Goal: Information Seeking & Learning: Learn about a topic

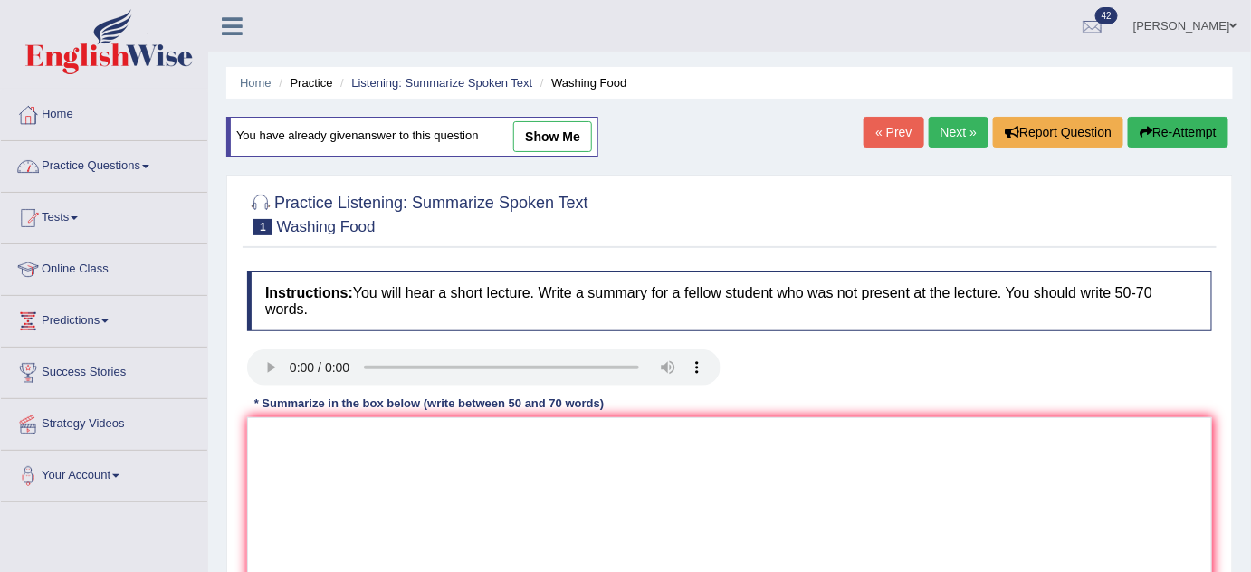
click at [152, 170] on link "Practice Questions" at bounding box center [104, 163] width 206 height 45
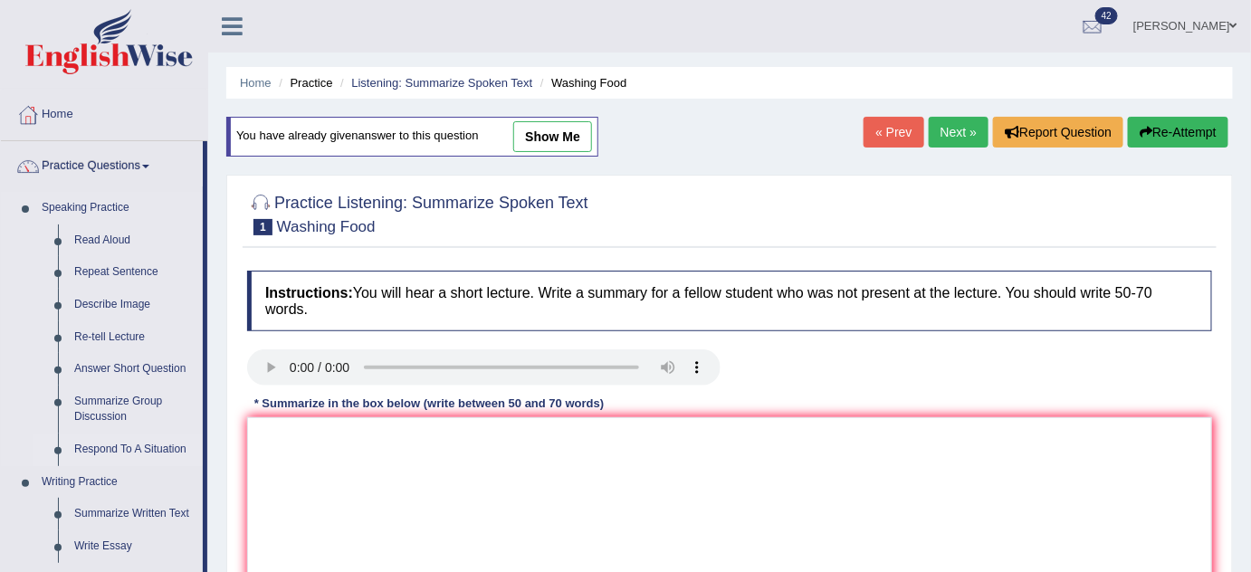
click at [123, 418] on link "Respond To A Situation" at bounding box center [134, 450] width 137 height 33
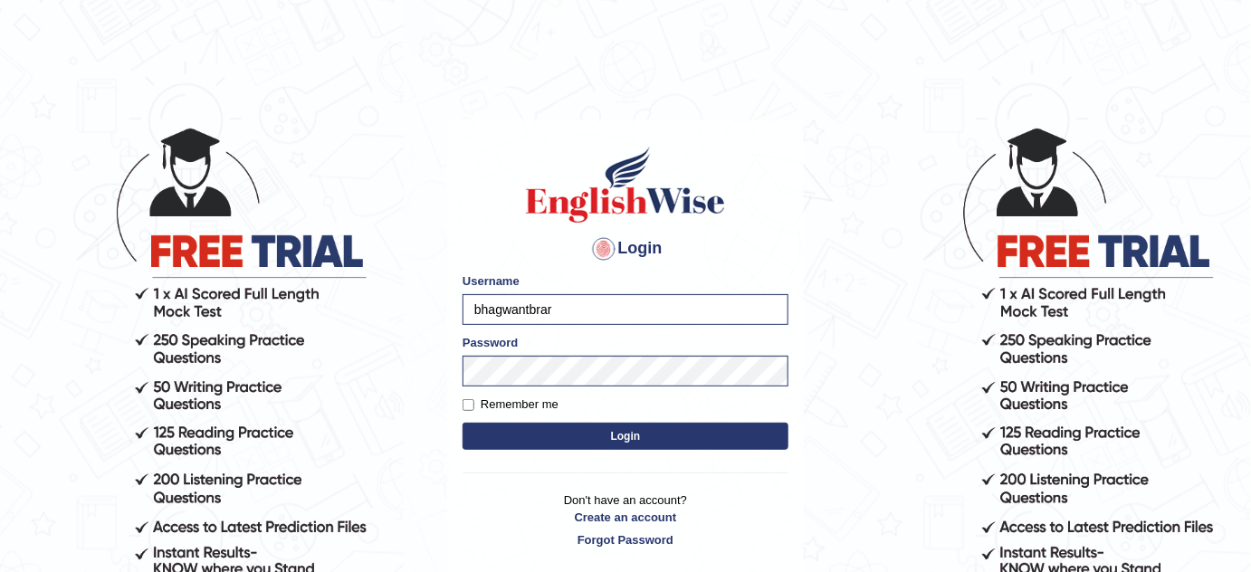
click at [602, 427] on button "Login" at bounding box center [626, 436] width 326 height 27
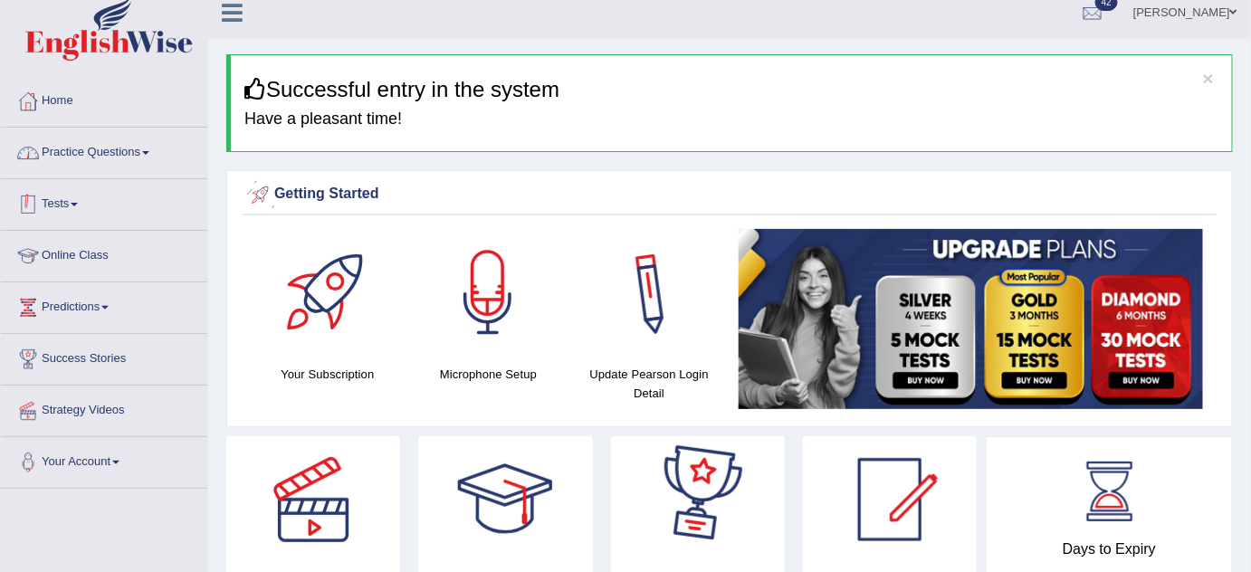
click at [84, 149] on link "Practice Questions" at bounding box center [104, 150] width 206 height 45
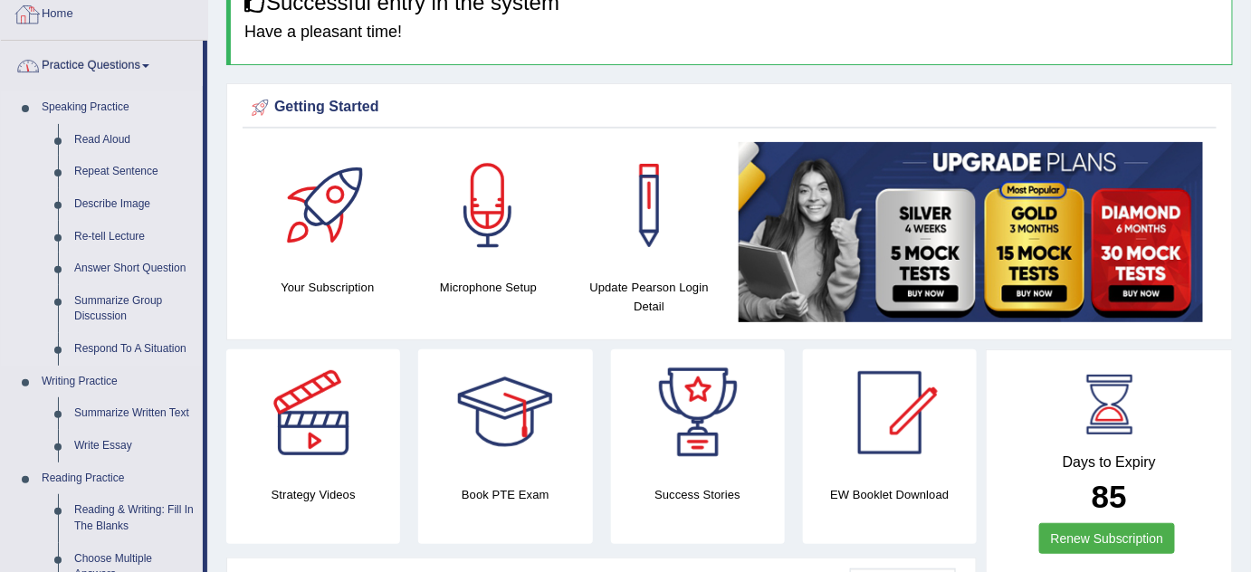
scroll to position [342, 0]
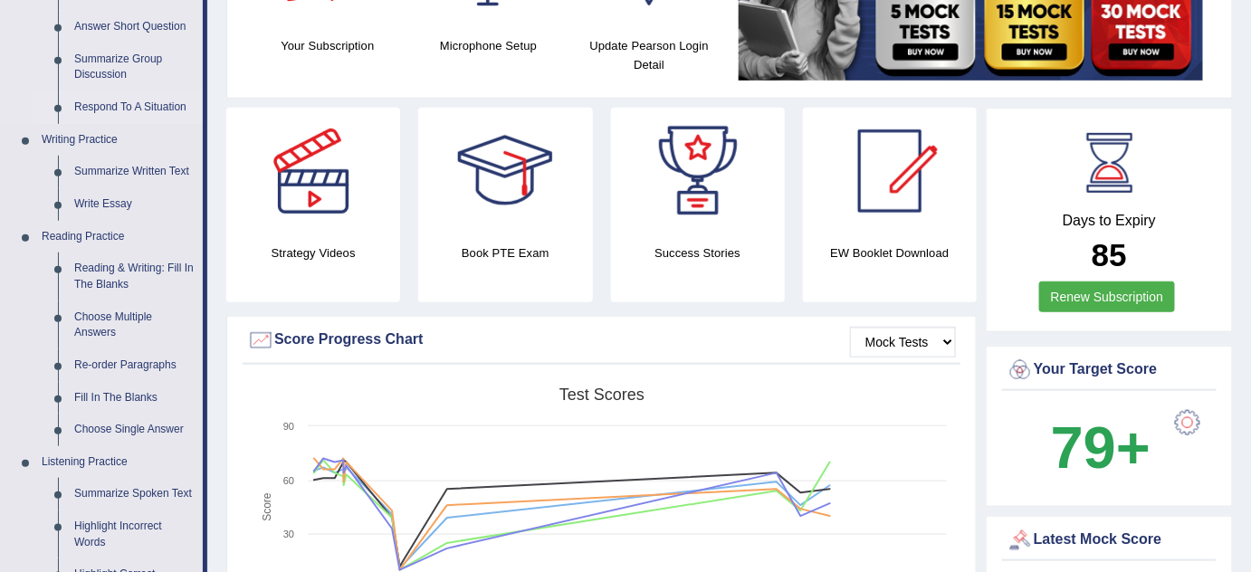
click at [153, 91] on link "Respond To A Situation" at bounding box center [134, 107] width 137 height 33
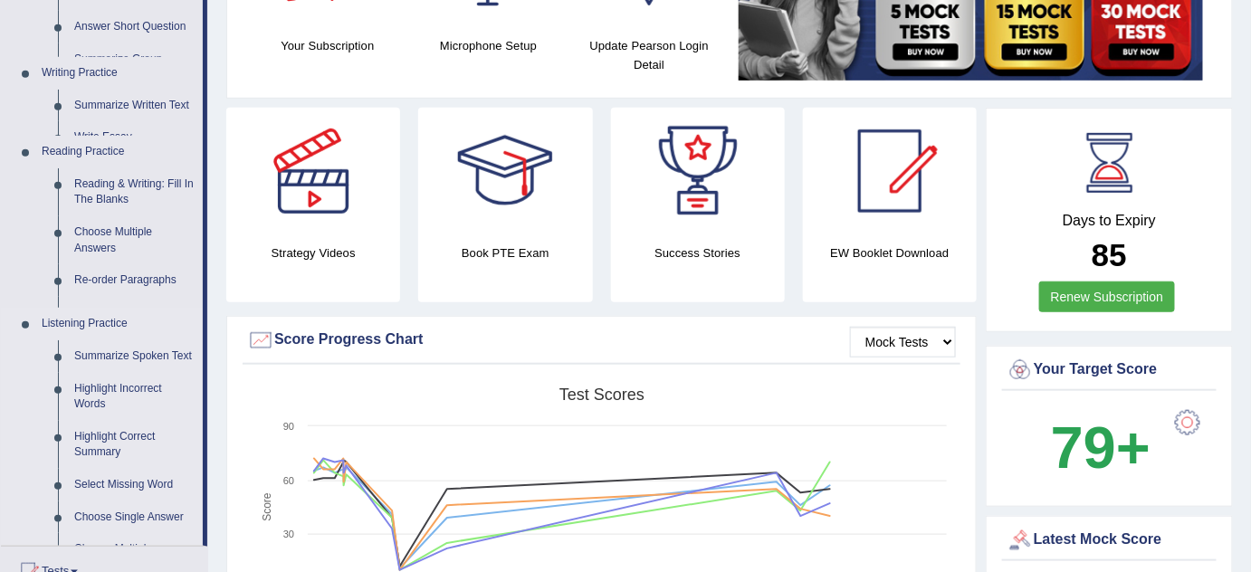
click at [153, 98] on ul "Home Practice Questions Speaking Practice Read Aloud Repeat Sentence Describe I…" at bounding box center [104, 301] width 206 height 1109
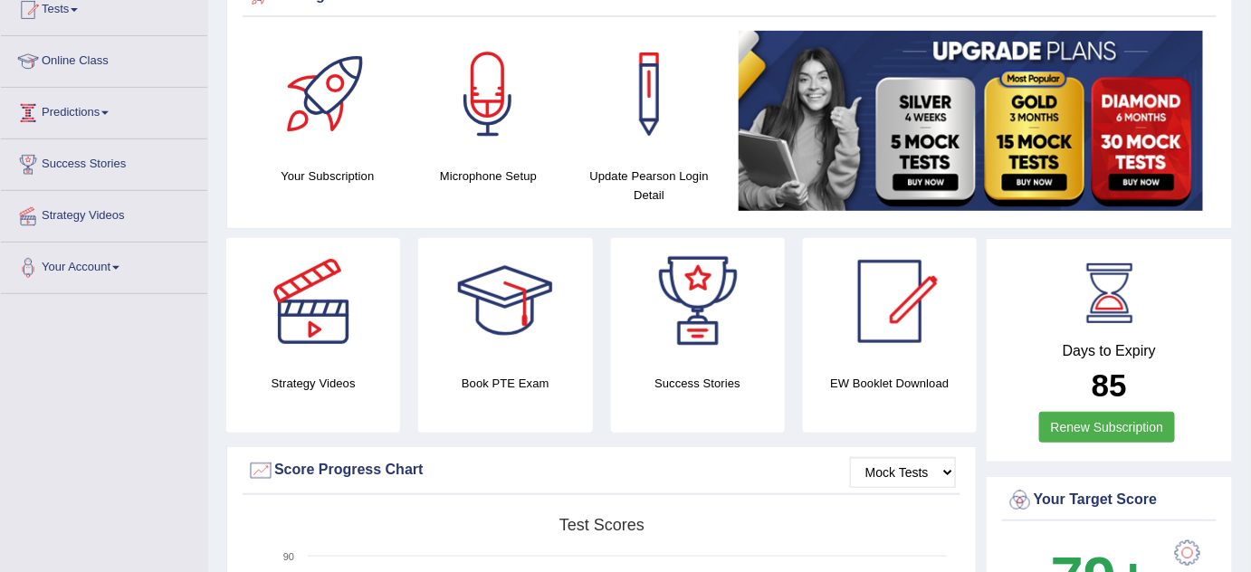
scroll to position [287, 0]
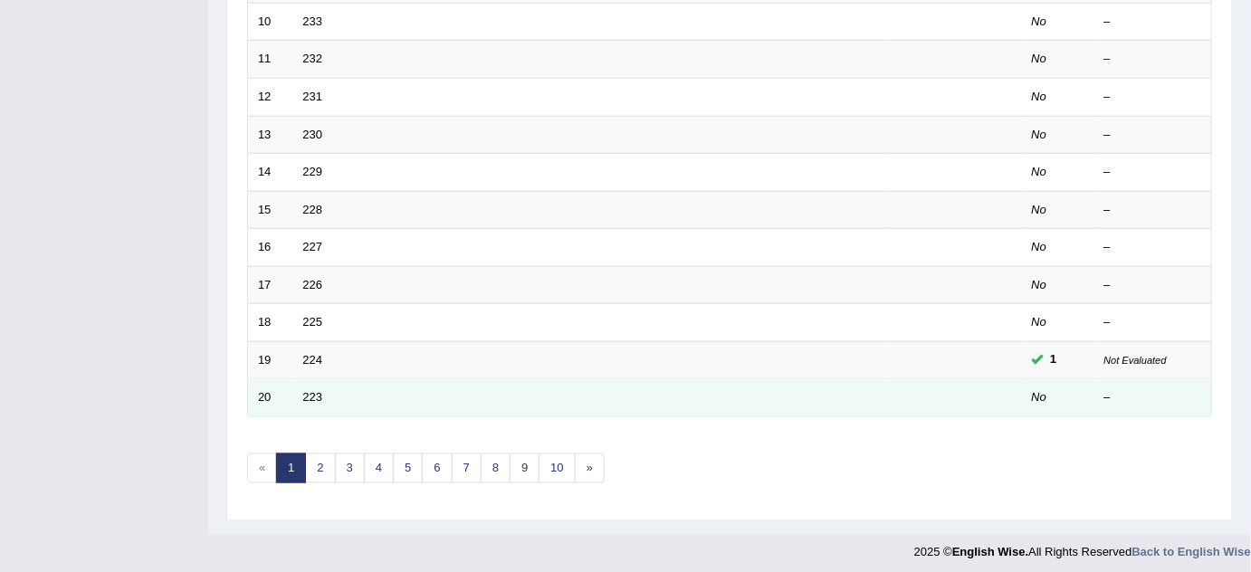
scroll to position [618, 0]
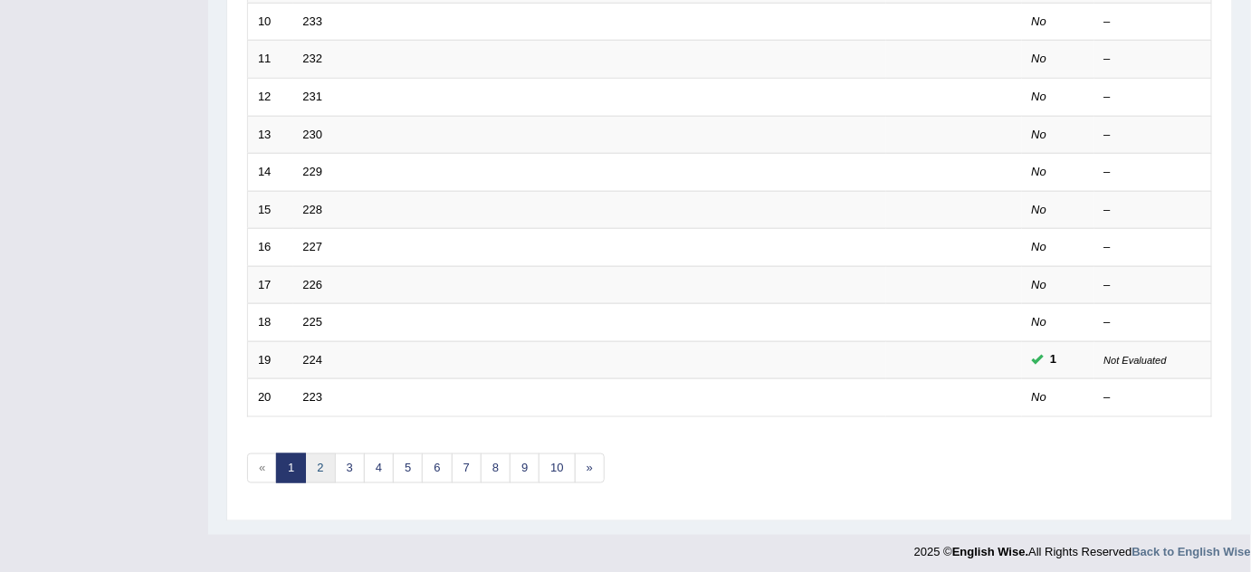
click at [313, 460] on link "2" at bounding box center [320, 468] width 30 height 30
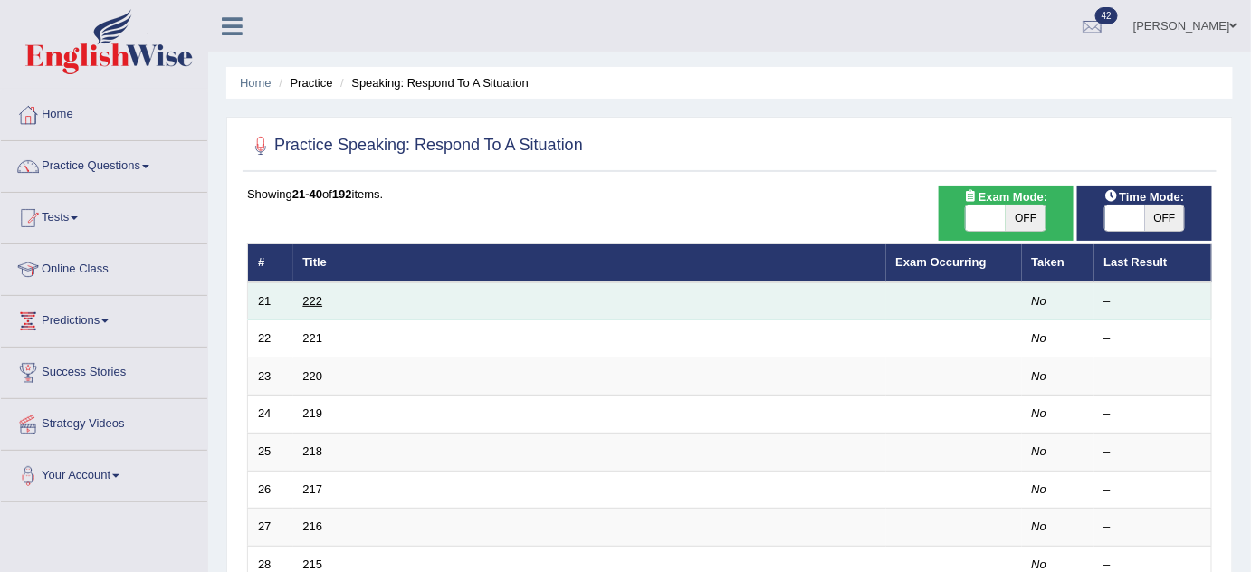
click at [308, 298] on link "222" at bounding box center [313, 301] width 20 height 14
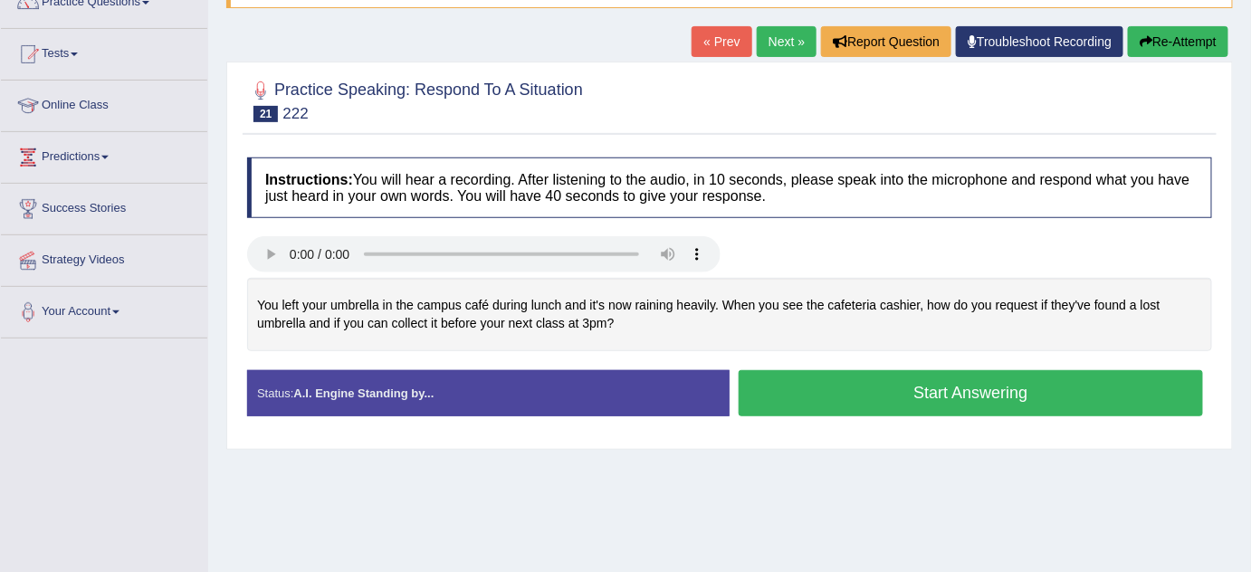
scroll to position [164, 0]
click at [779, 39] on link "Next »" at bounding box center [787, 41] width 60 height 31
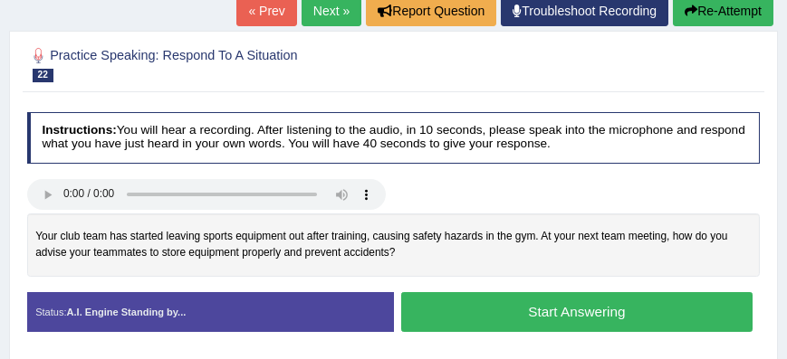
scroll to position [195, 0]
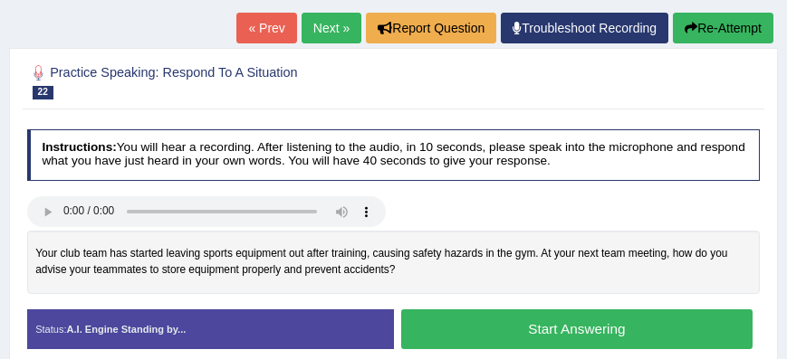
click at [316, 33] on link "Next »" at bounding box center [331, 28] width 60 height 31
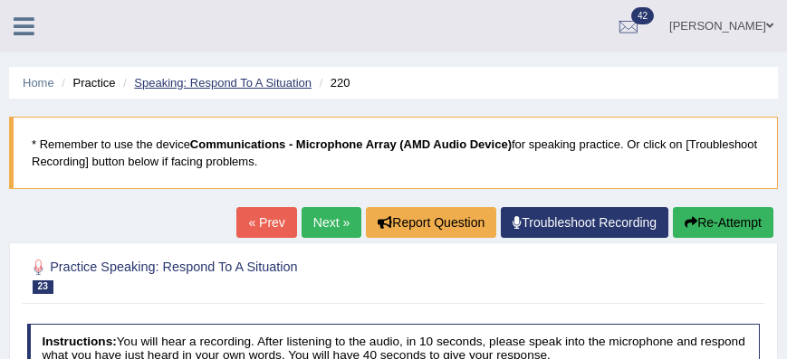
click at [200, 86] on link "Speaking: Respond To A Situation" at bounding box center [222, 83] width 177 height 14
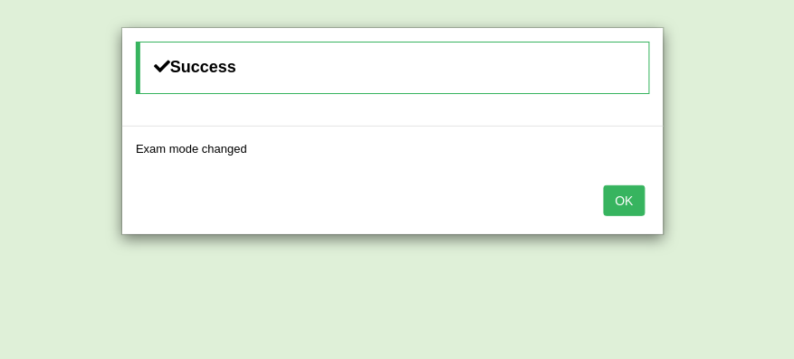
click at [622, 192] on button "OK" at bounding box center [625, 201] width 42 height 31
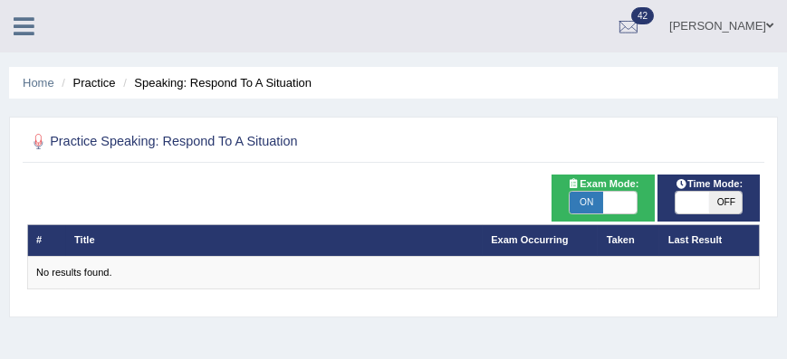
click at [575, 196] on span "ON" at bounding box center [585, 203] width 33 height 22
checkbox input "false"
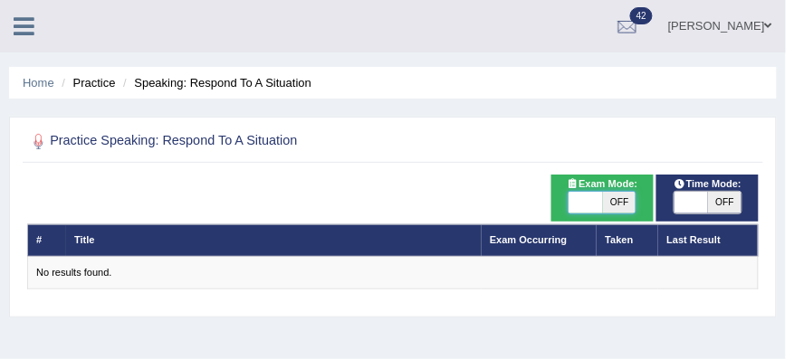
click at [0, 0] on div "Success Exam mode changed OK" at bounding box center [0, 0] width 0 height 0
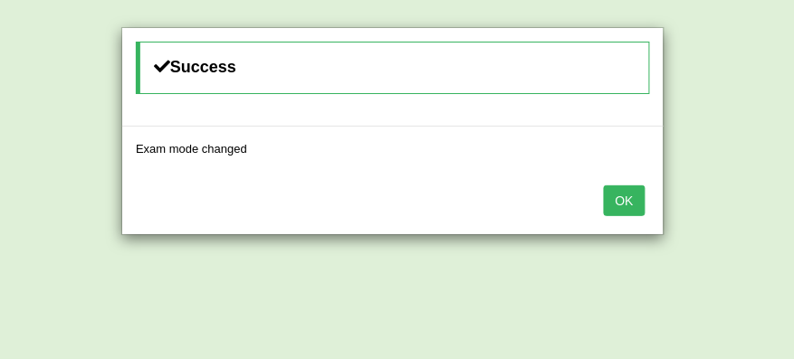
click at [621, 196] on button "OK" at bounding box center [625, 201] width 42 height 31
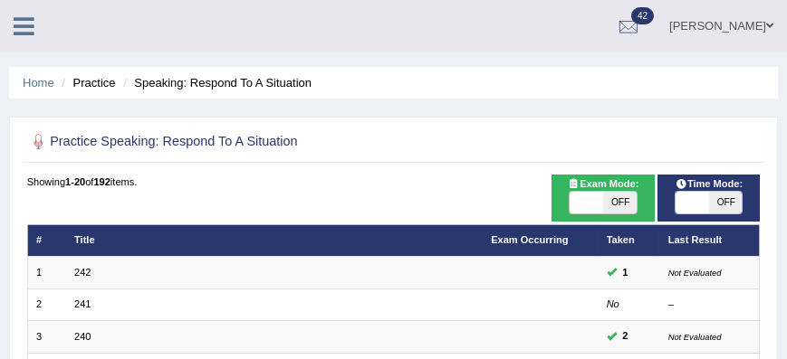
click at [731, 197] on span "OFF" at bounding box center [725, 203] width 33 height 22
checkbox input "true"
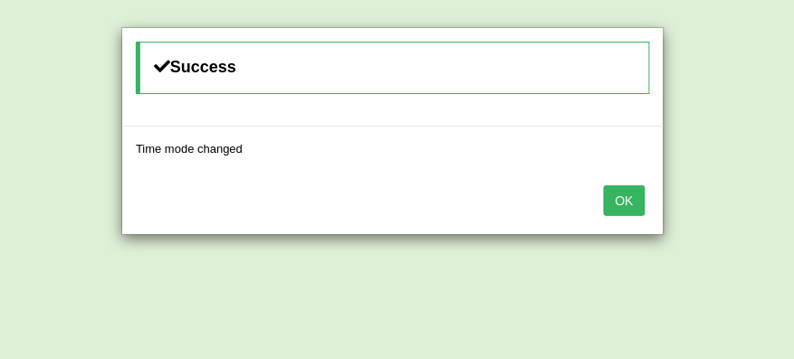
drag, startPoint x: 605, startPoint y: 182, endPoint x: 615, endPoint y: 196, distance: 17.6
click at [609, 186] on div "OK" at bounding box center [392, 202] width 541 height 63
click at [610, 186] on button "OK" at bounding box center [625, 201] width 42 height 31
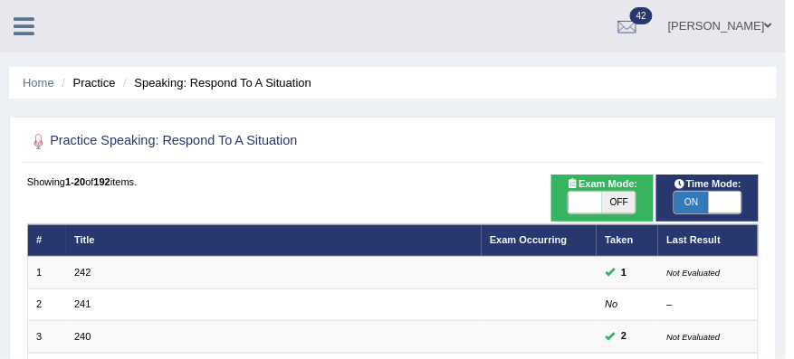
click at [617, 200] on body "Toggle navigation Home Practice Questions Speaking Practice Read Aloud Repeat S…" at bounding box center [397, 179] width 794 height 359
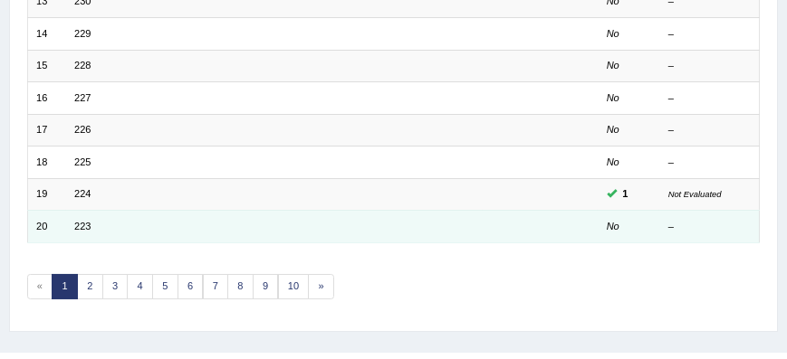
scroll to position [682, 0]
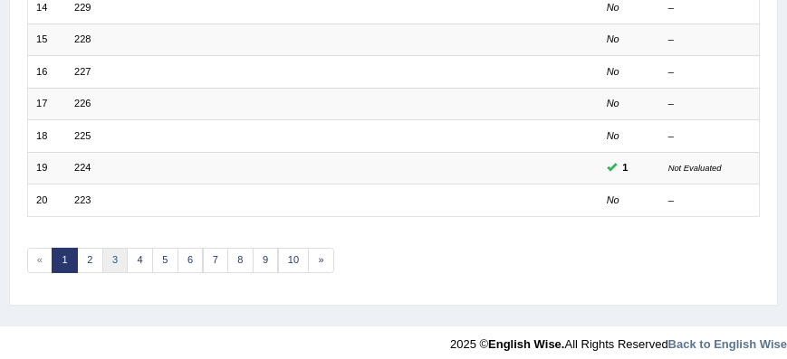
click at [110, 248] on link "3" at bounding box center [115, 260] width 26 height 25
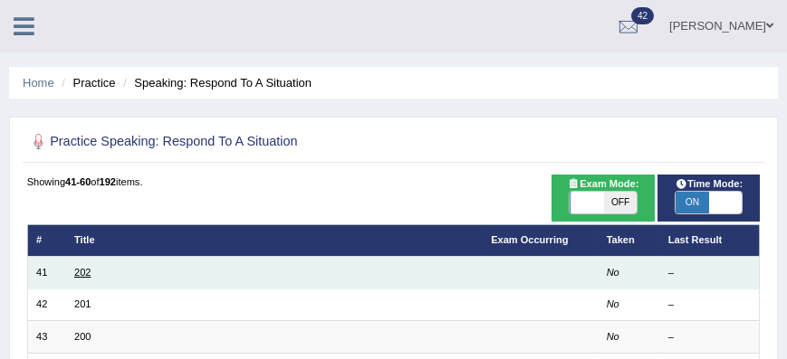
click at [76, 271] on link "202" at bounding box center [82, 272] width 16 height 11
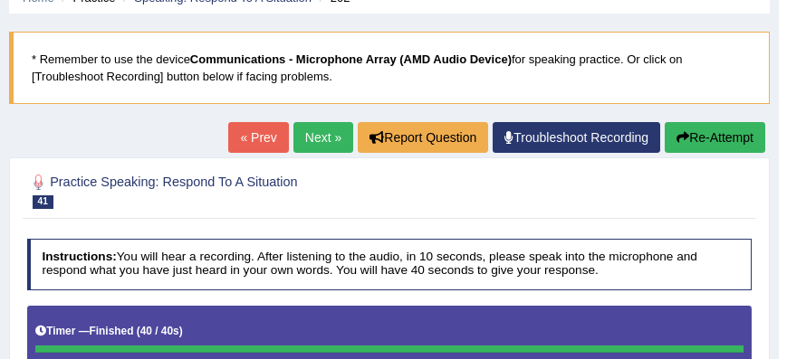
scroll to position [103, 0]
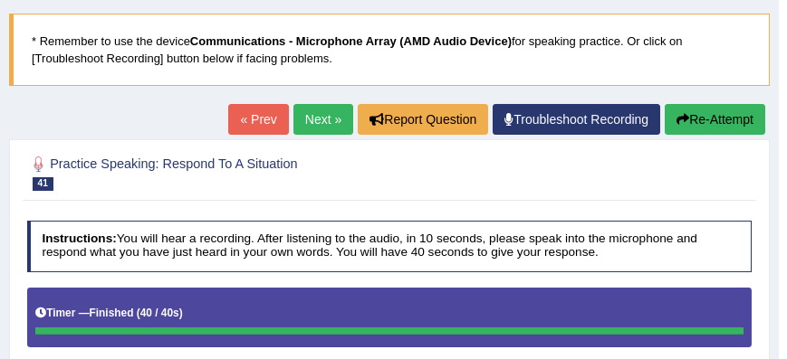
click at [326, 122] on link "Next »" at bounding box center [323, 119] width 60 height 31
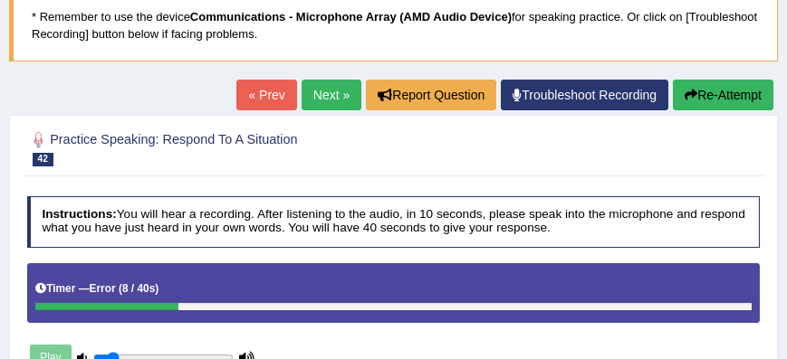
scroll to position [103, 0]
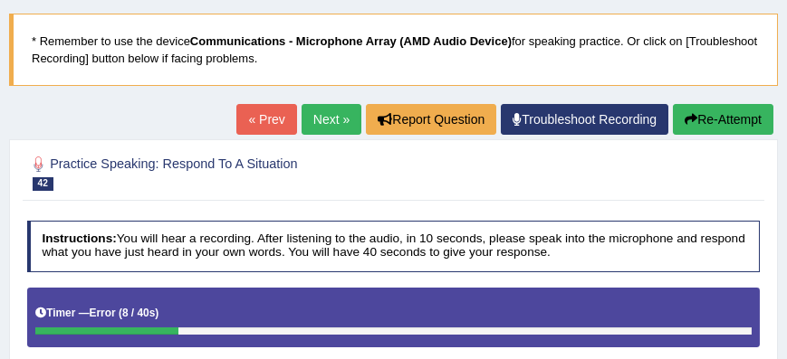
click at [310, 116] on link "Next »" at bounding box center [331, 119] width 60 height 31
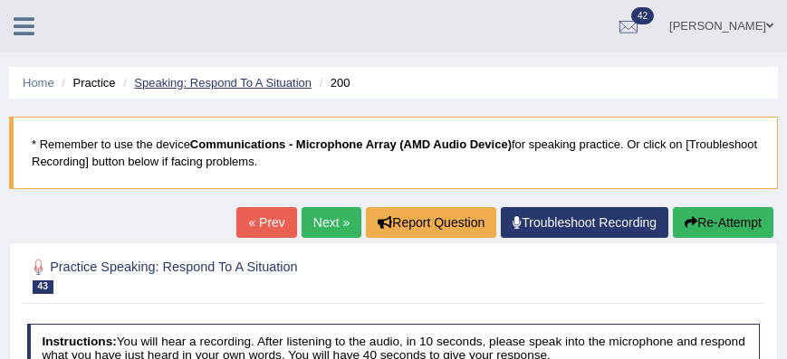
click at [215, 82] on link "Speaking: Respond To A Situation" at bounding box center [222, 83] width 177 height 14
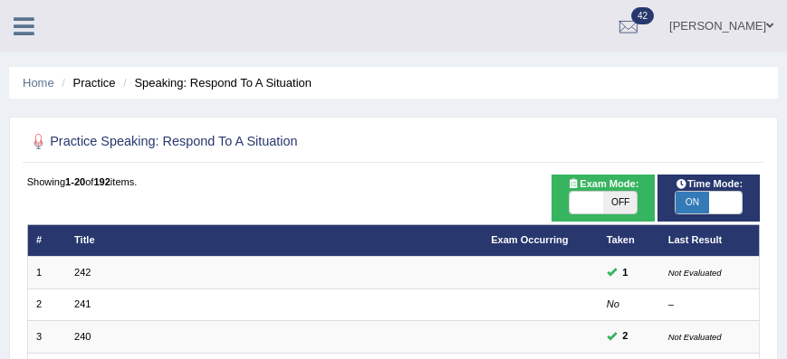
click at [685, 196] on span "ON" at bounding box center [691, 203] width 33 height 22
checkbox input "false"
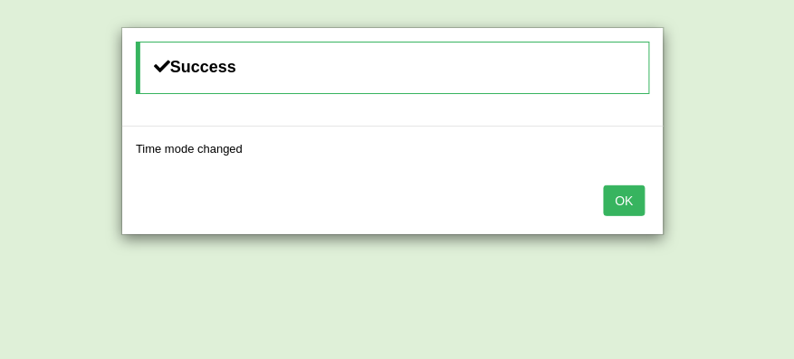
click at [622, 204] on button "OK" at bounding box center [625, 201] width 42 height 31
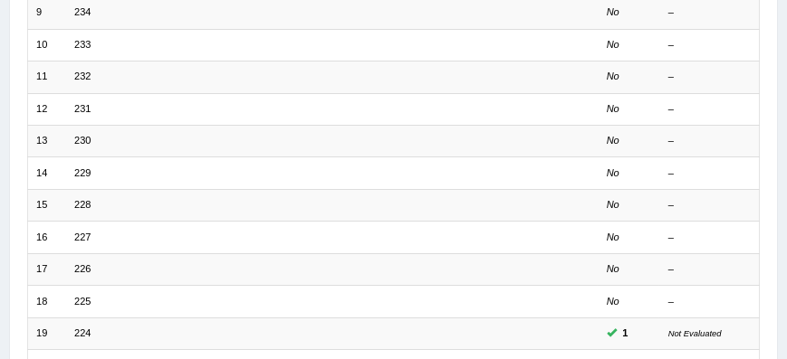
scroll to position [682, 0]
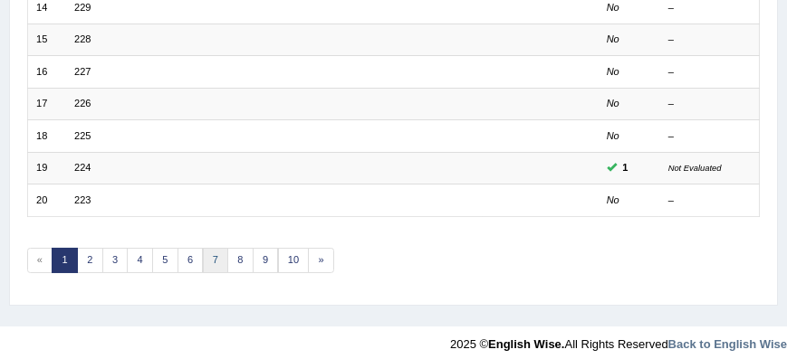
click at [211, 248] on link "7" at bounding box center [216, 260] width 26 height 25
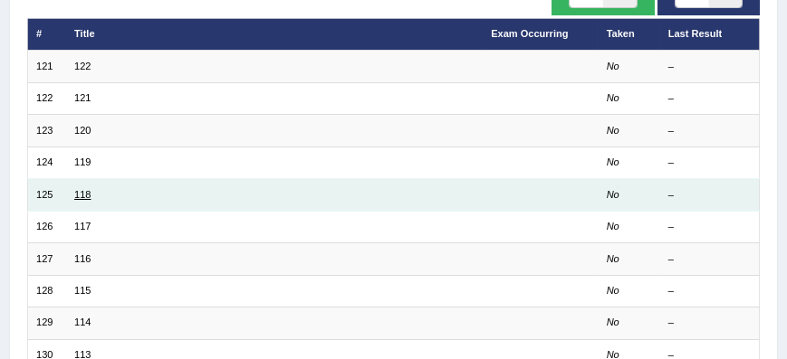
click at [87, 191] on link "118" at bounding box center [82, 194] width 16 height 11
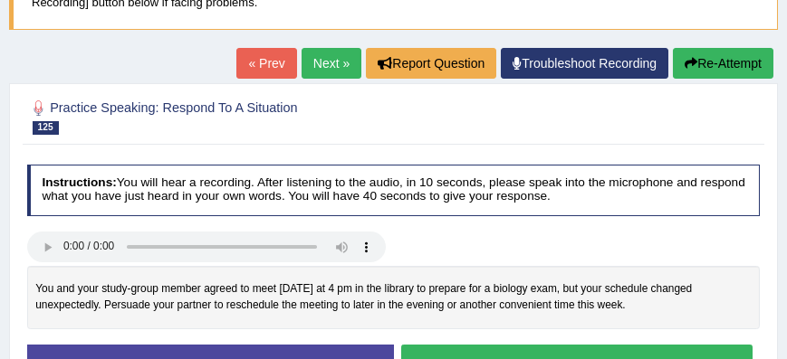
scroll to position [155, 0]
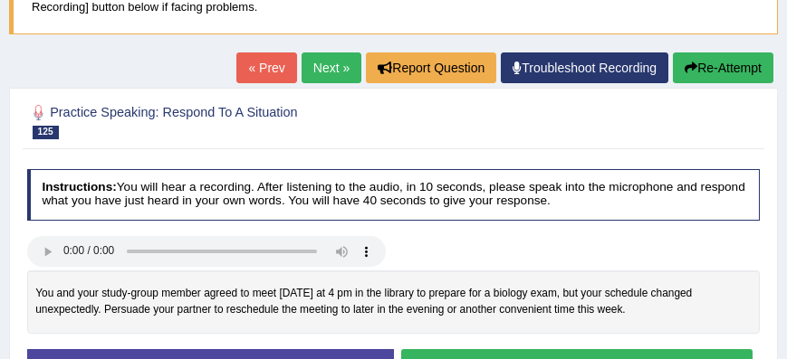
click at [348, 66] on link "Next »" at bounding box center [331, 67] width 60 height 31
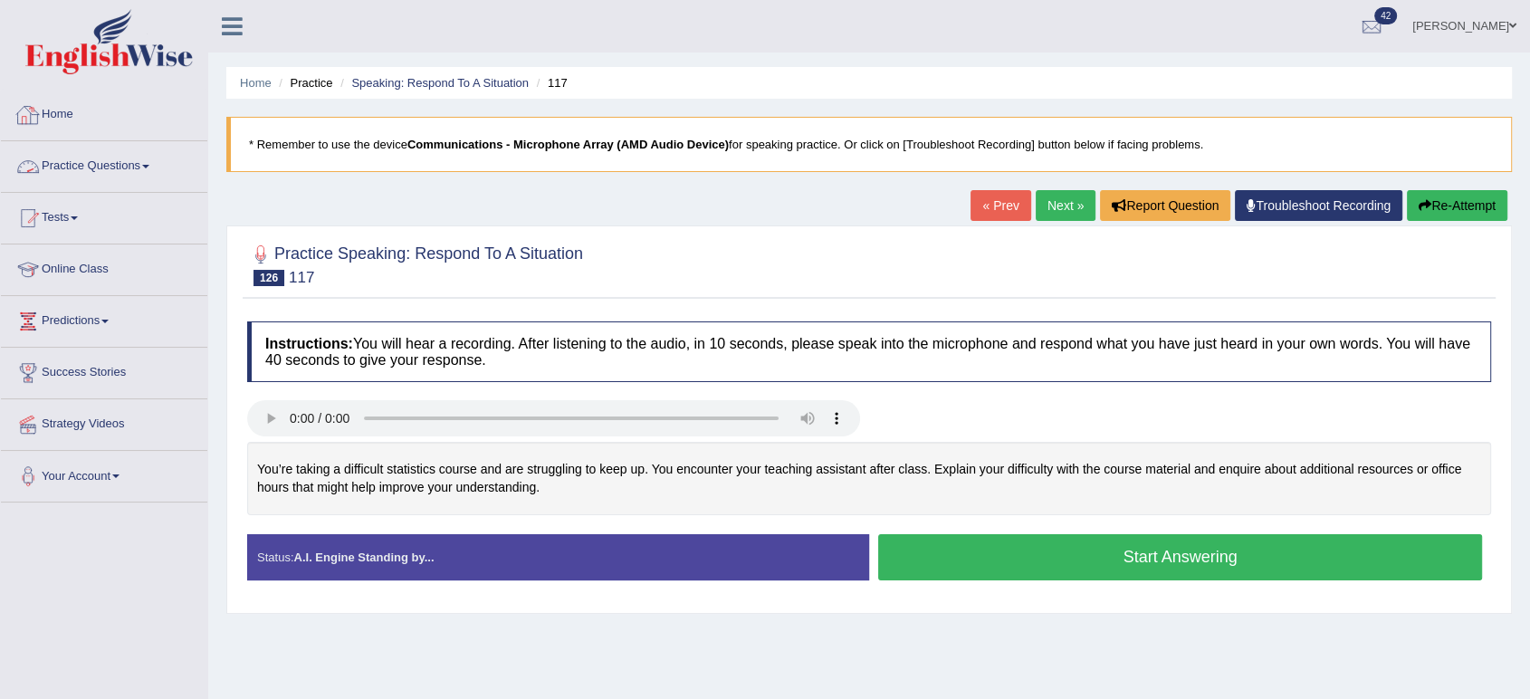
click at [31, 116] on div at bounding box center [27, 114] width 27 height 27
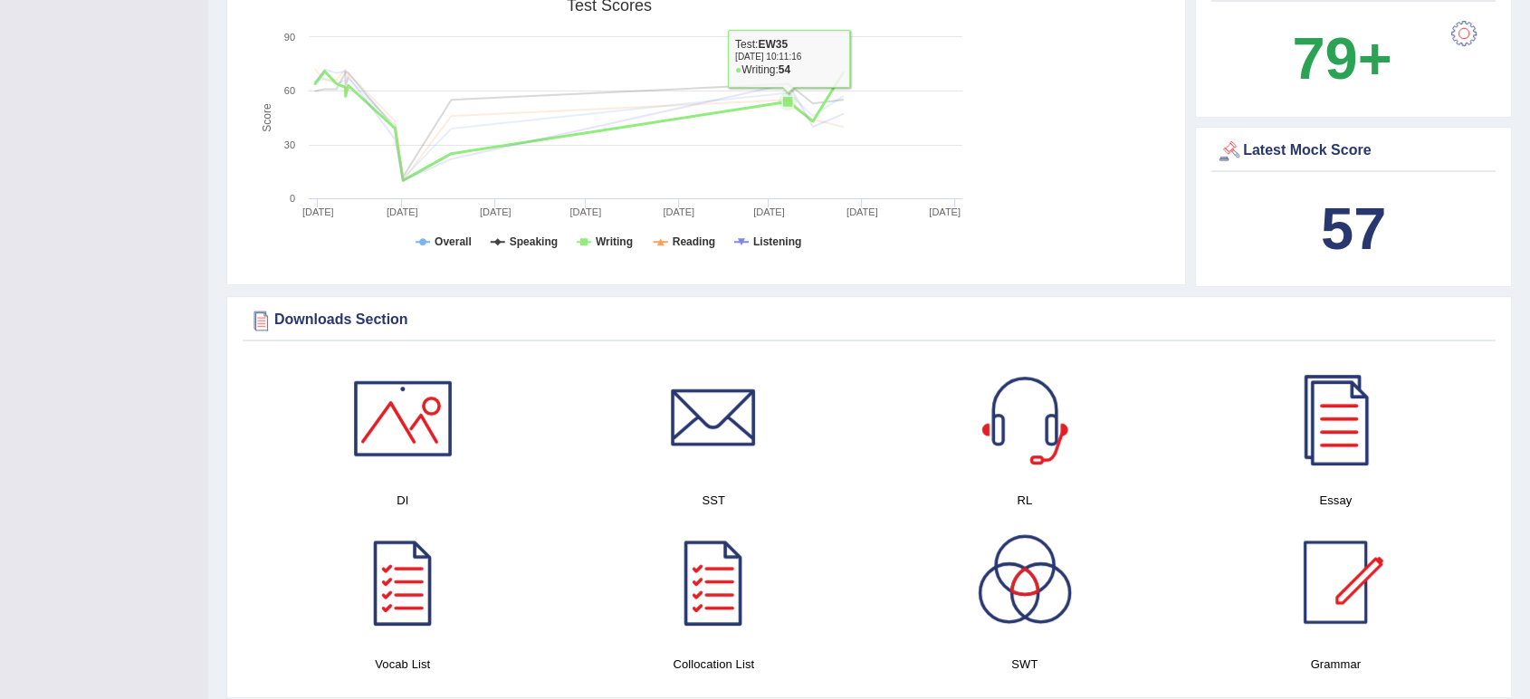
scroll to position [603, 0]
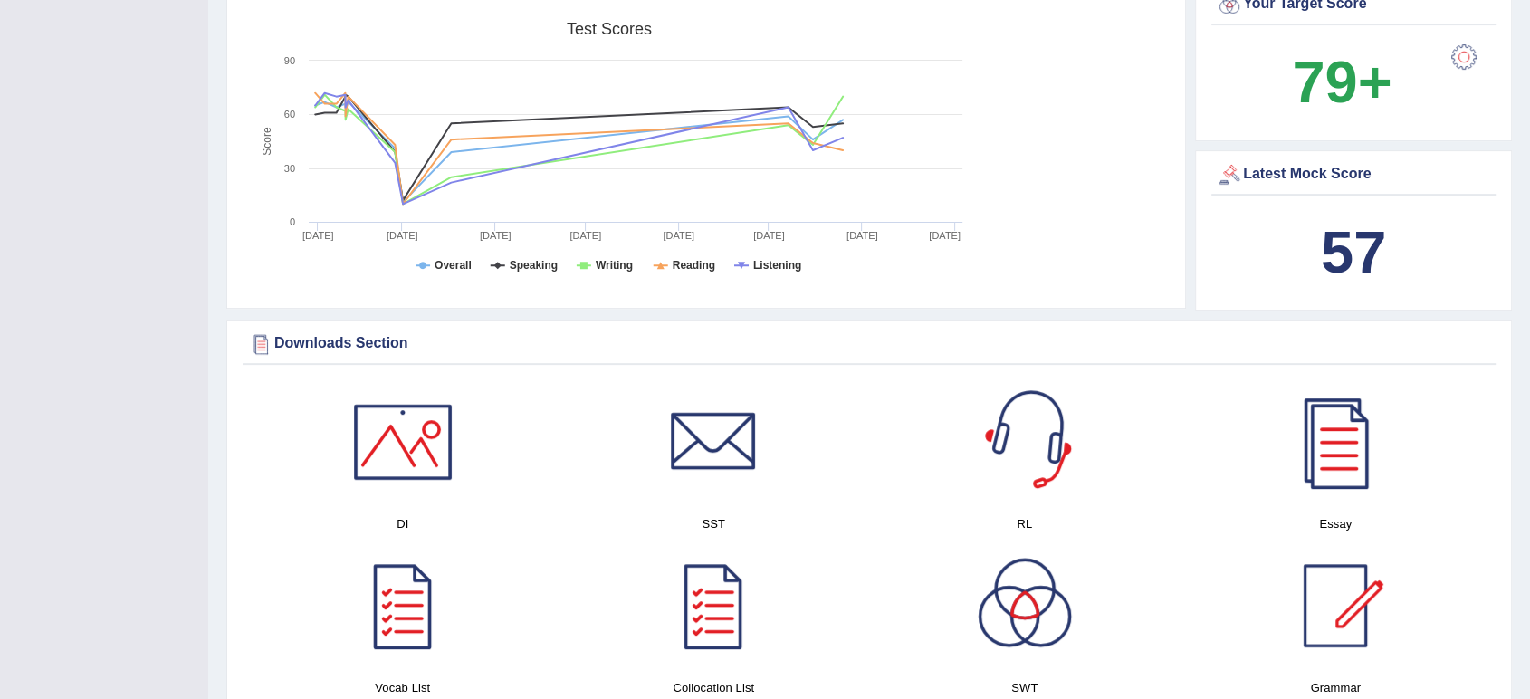
click at [1021, 423] on div at bounding box center [1024, 441] width 127 height 127
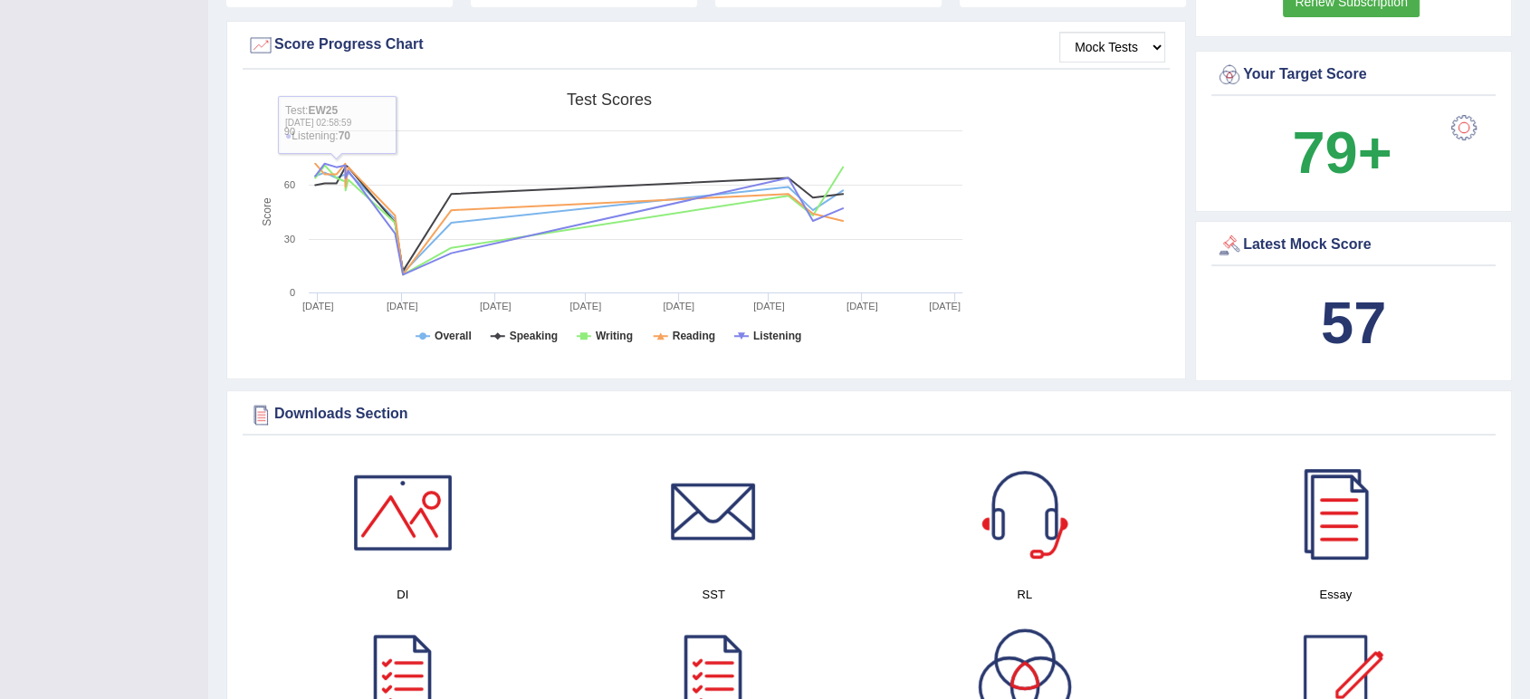
scroll to position [502, 0]
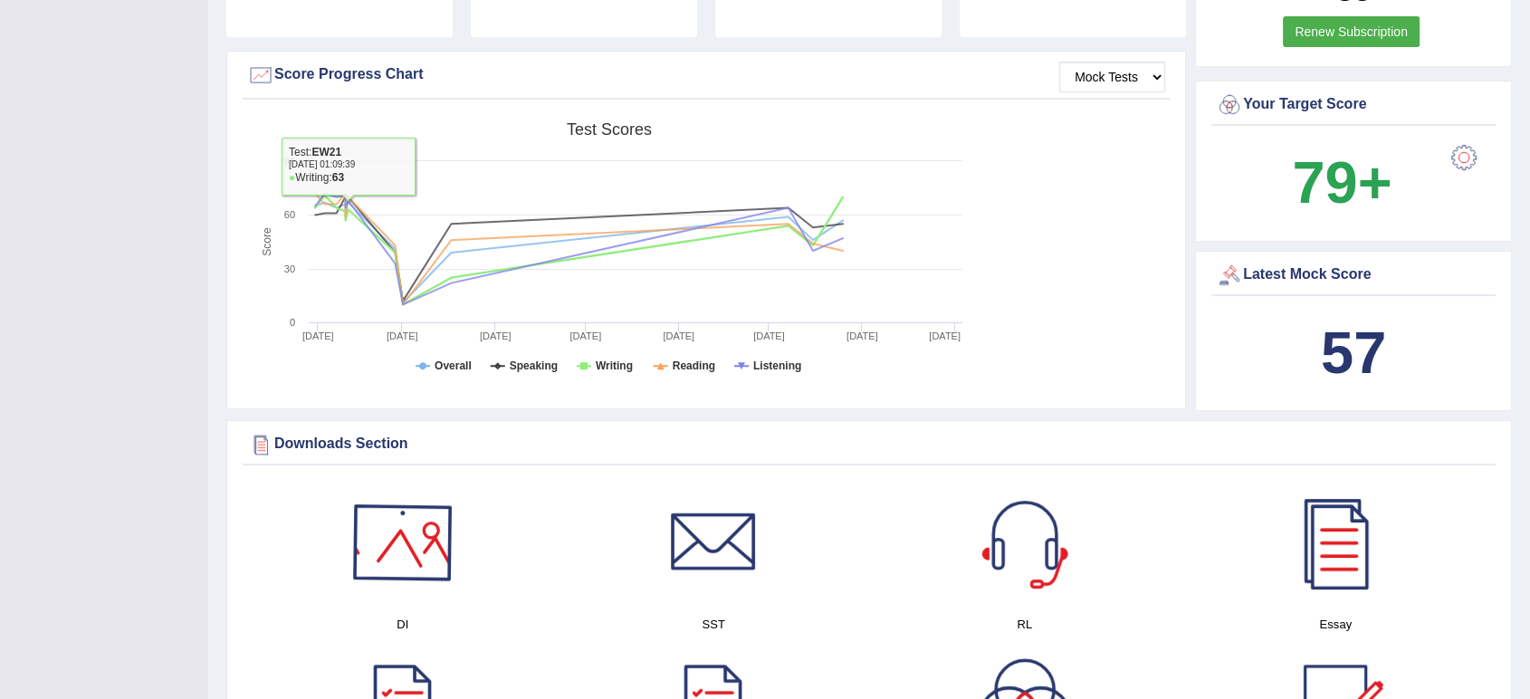
click at [424, 550] on div at bounding box center [402, 542] width 127 height 127
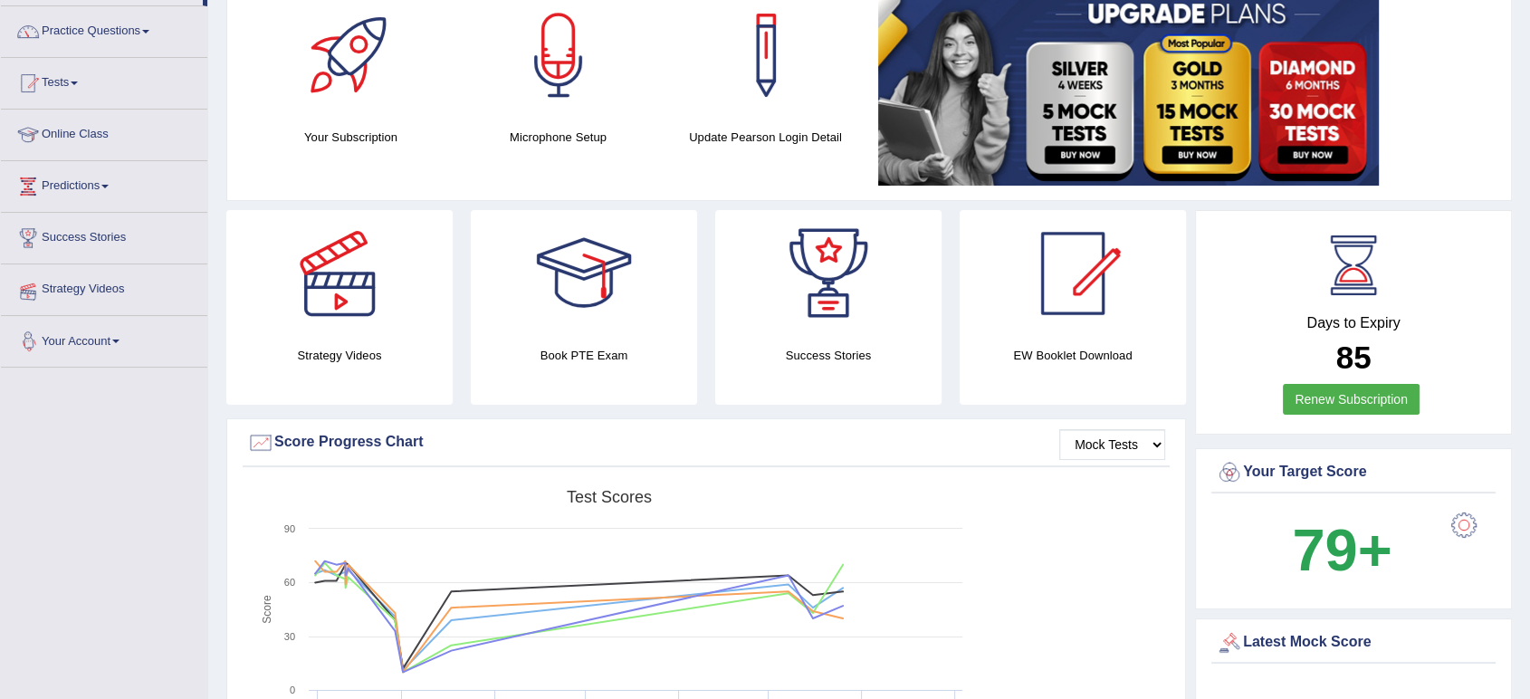
scroll to position [100, 0]
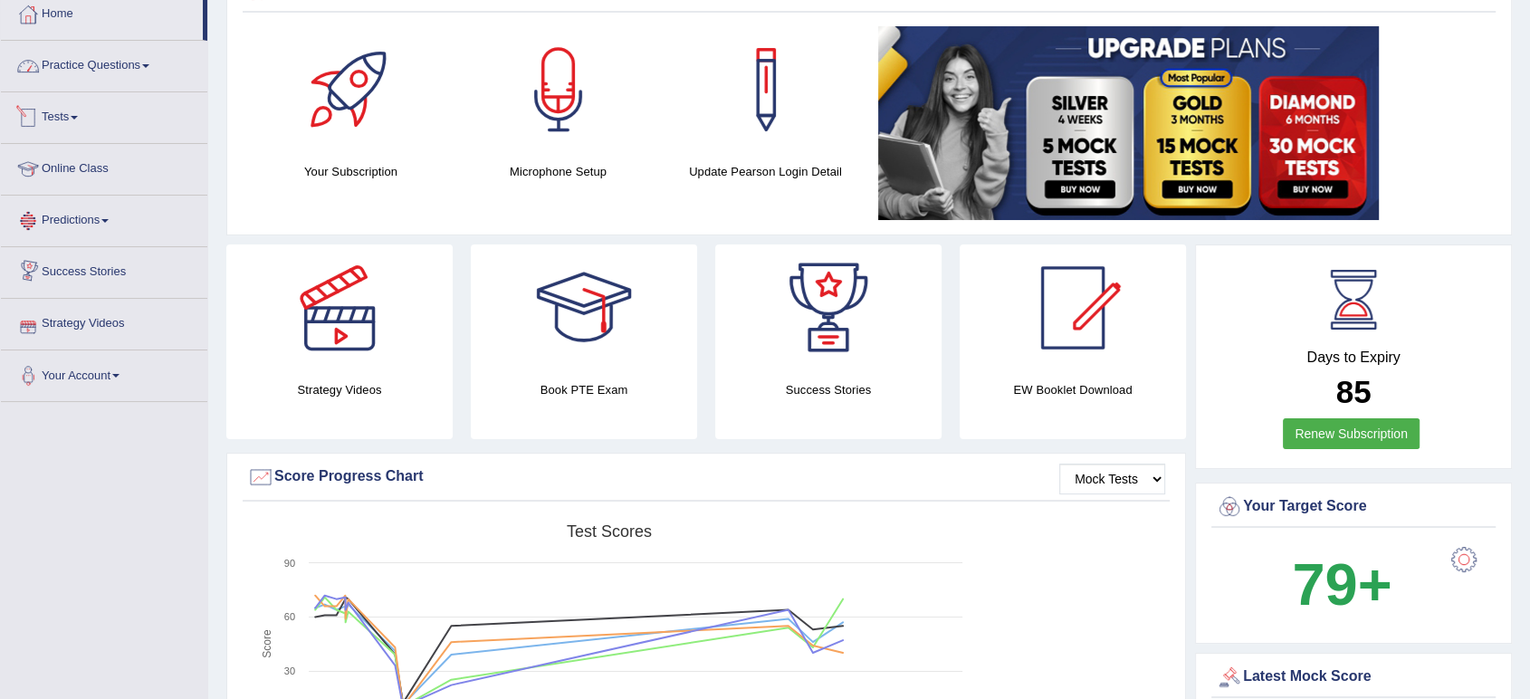
click at [130, 70] on link "Practice Questions" at bounding box center [104, 63] width 206 height 45
click at [138, 61] on link "Practice Questions" at bounding box center [104, 63] width 206 height 45
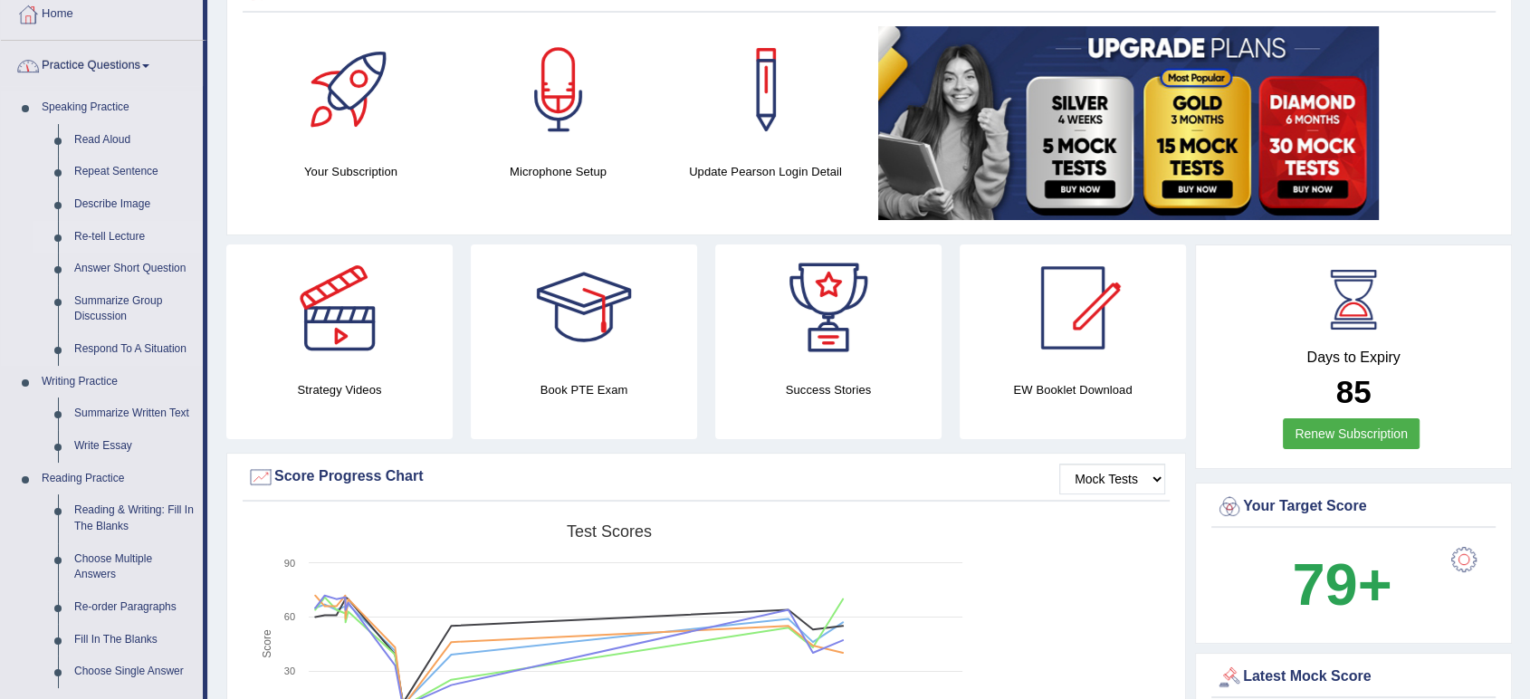
click at [101, 239] on link "Re-tell Lecture" at bounding box center [134, 237] width 137 height 33
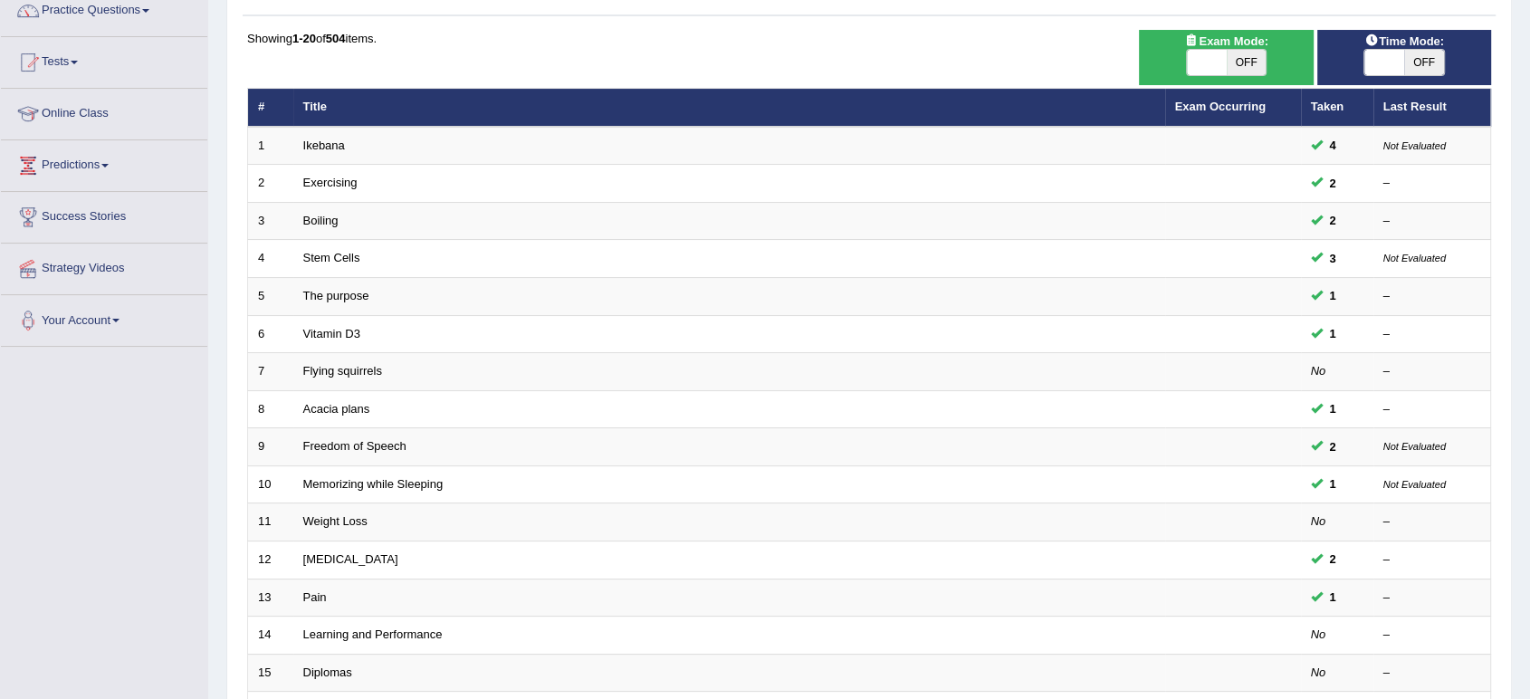
scroll to position [497, 0]
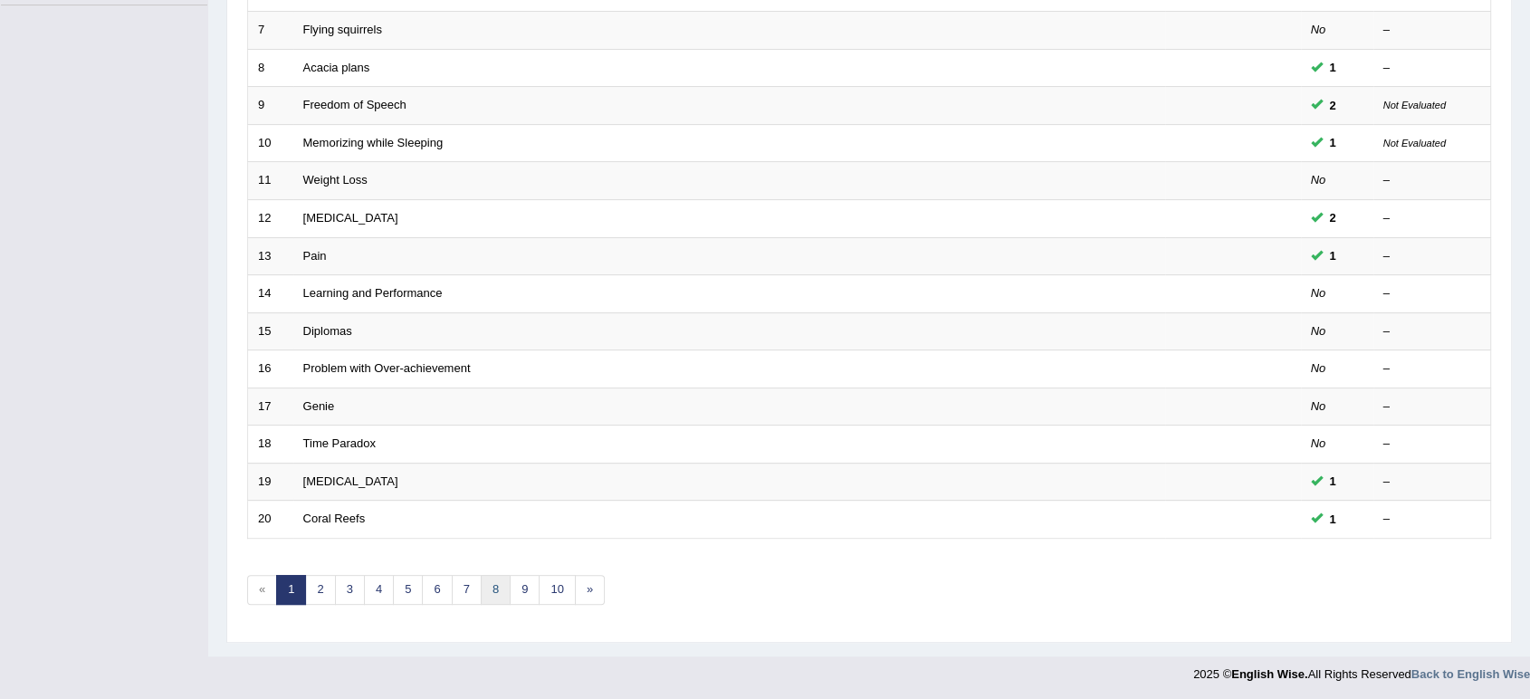
click at [481, 591] on link "8" at bounding box center [496, 590] width 30 height 30
click at [481, 588] on link "8" at bounding box center [496, 590] width 30 height 30
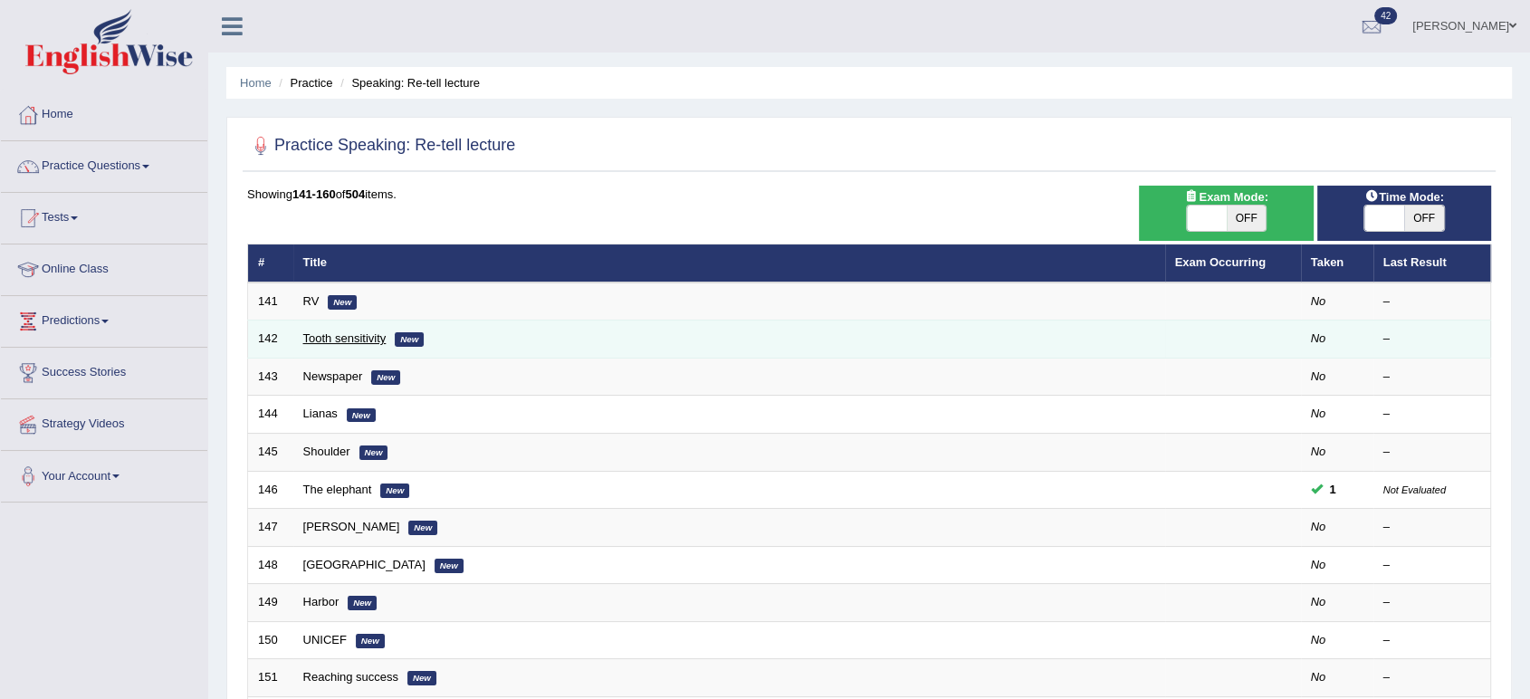
click at [319, 339] on link "Tooth sensitivity" at bounding box center [344, 338] width 83 height 14
